Goal: Information Seeking & Learning: Learn about a topic

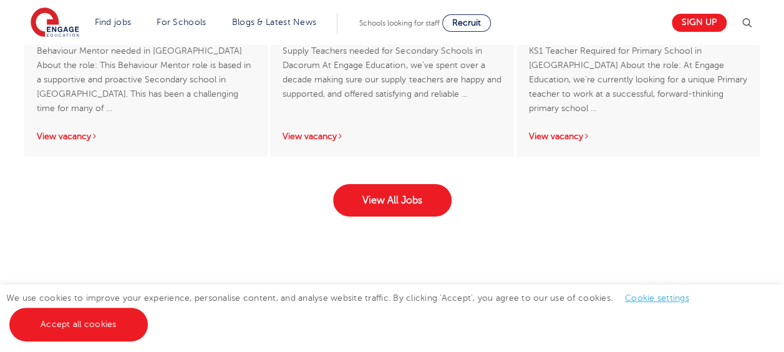
scroll to position [2095, 0]
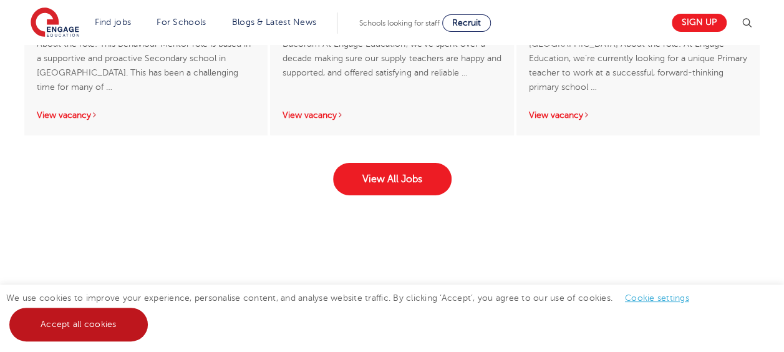
click at [119, 324] on link "Accept all cookies" at bounding box center [78, 324] width 138 height 34
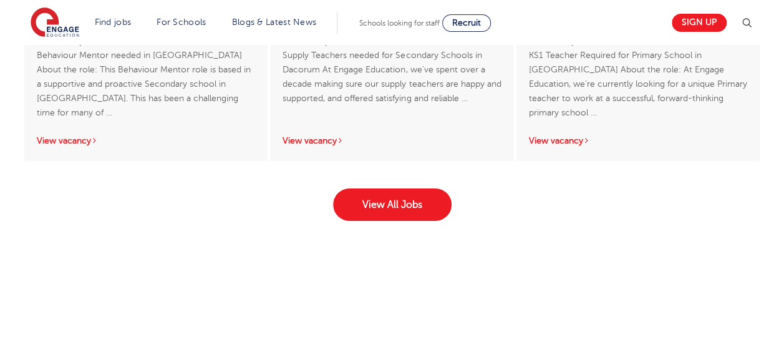
scroll to position [2086, 0]
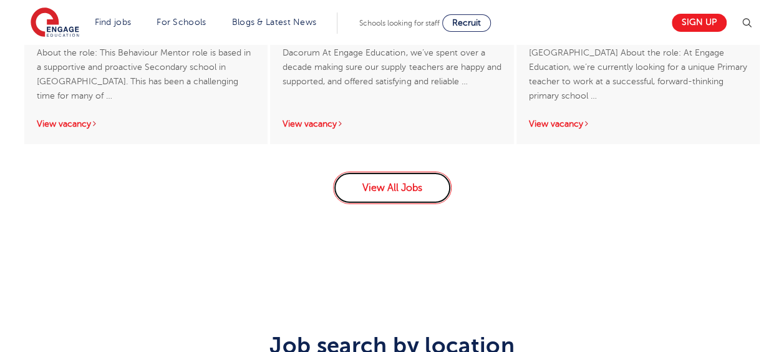
click at [430, 183] on link "View All Jobs" at bounding box center [392, 188] width 119 height 32
